Goal: Transaction & Acquisition: Obtain resource

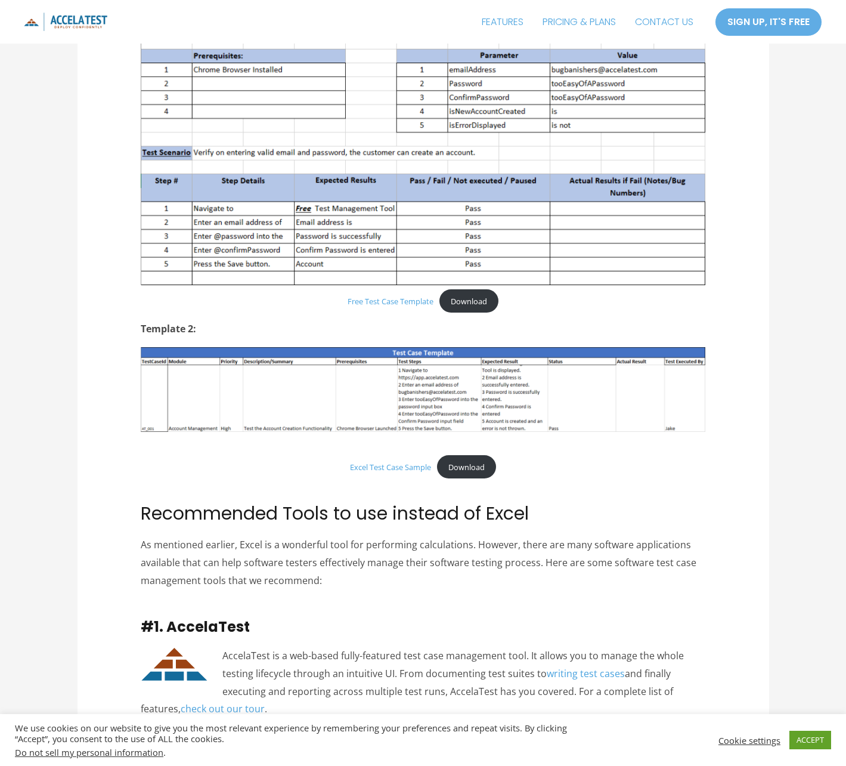
scroll to position [894, 0]
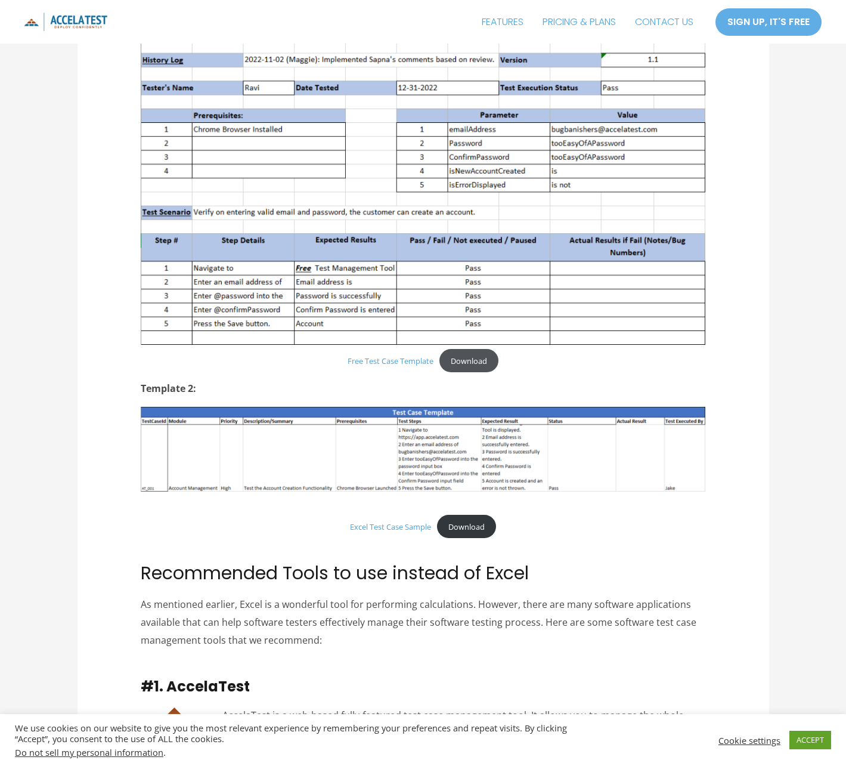
click at [487, 360] on link "Download" at bounding box center [468, 360] width 59 height 23
click at [577, 18] on link "PRICING & PLANS" at bounding box center [579, 22] width 92 height 30
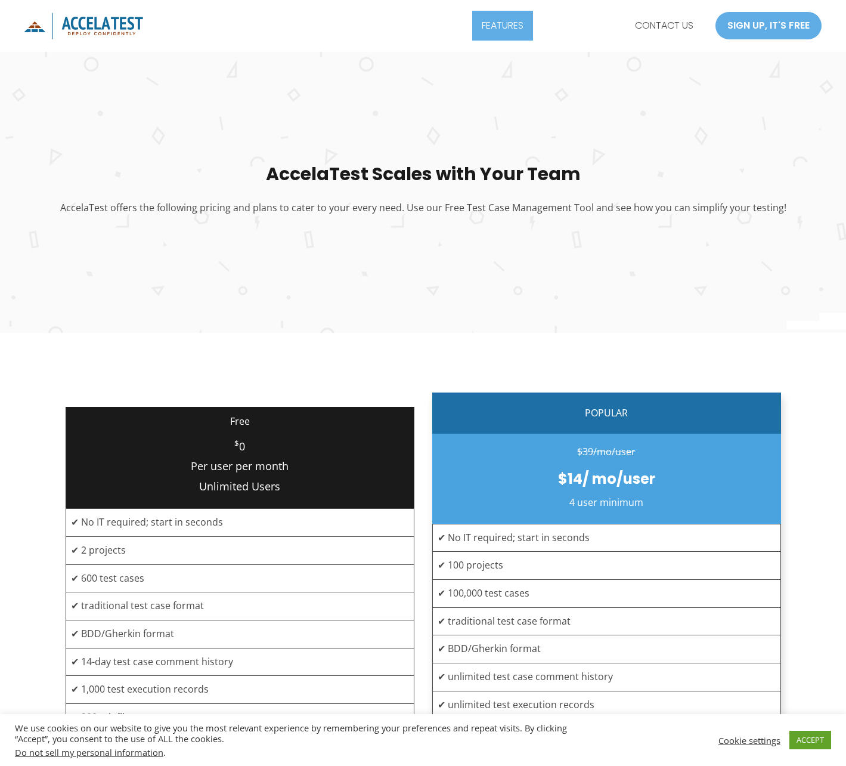
click at [501, 29] on link "FEATURES" at bounding box center [502, 26] width 61 height 30
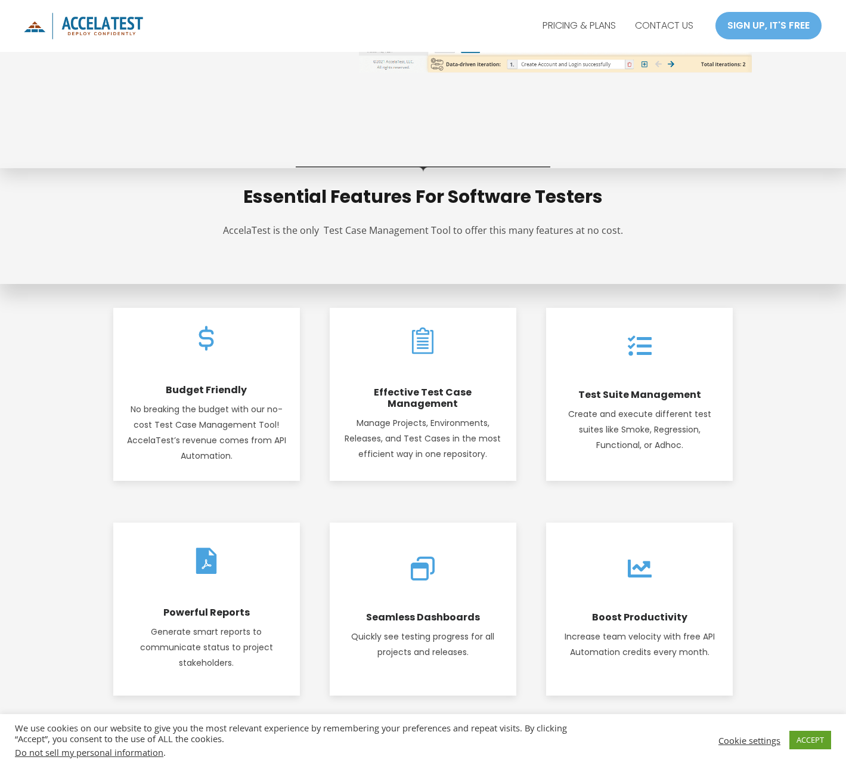
scroll to position [1073, 0]
